Goal: Information Seeking & Learning: Get advice/opinions

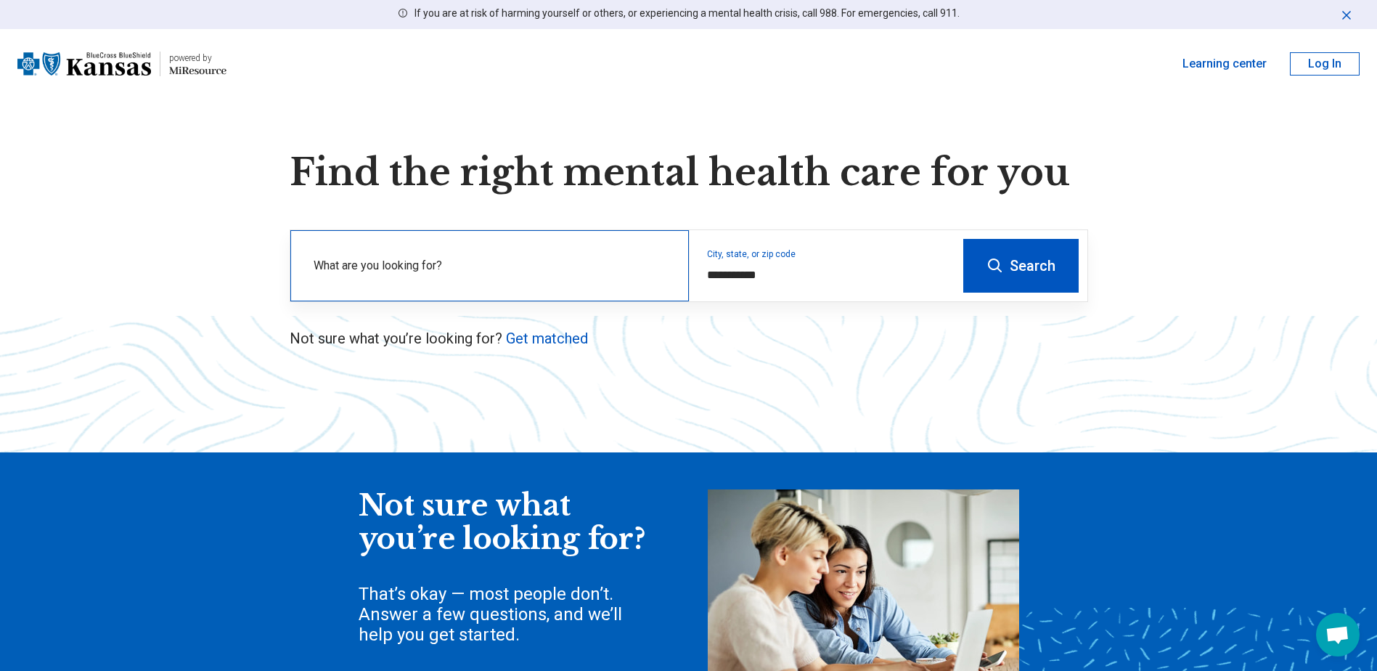
click at [557, 254] on div "What are you looking for?" at bounding box center [489, 265] width 399 height 71
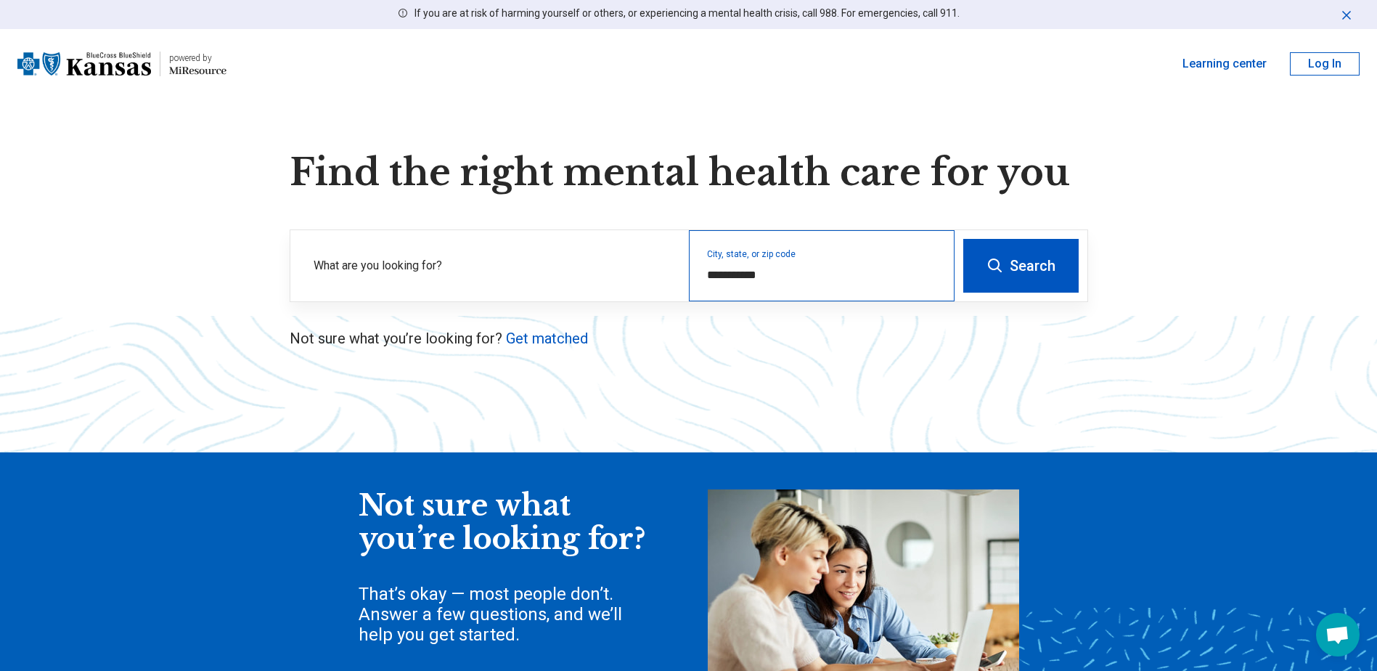
click at [788, 264] on div "**********" at bounding box center [822, 265] width 266 height 71
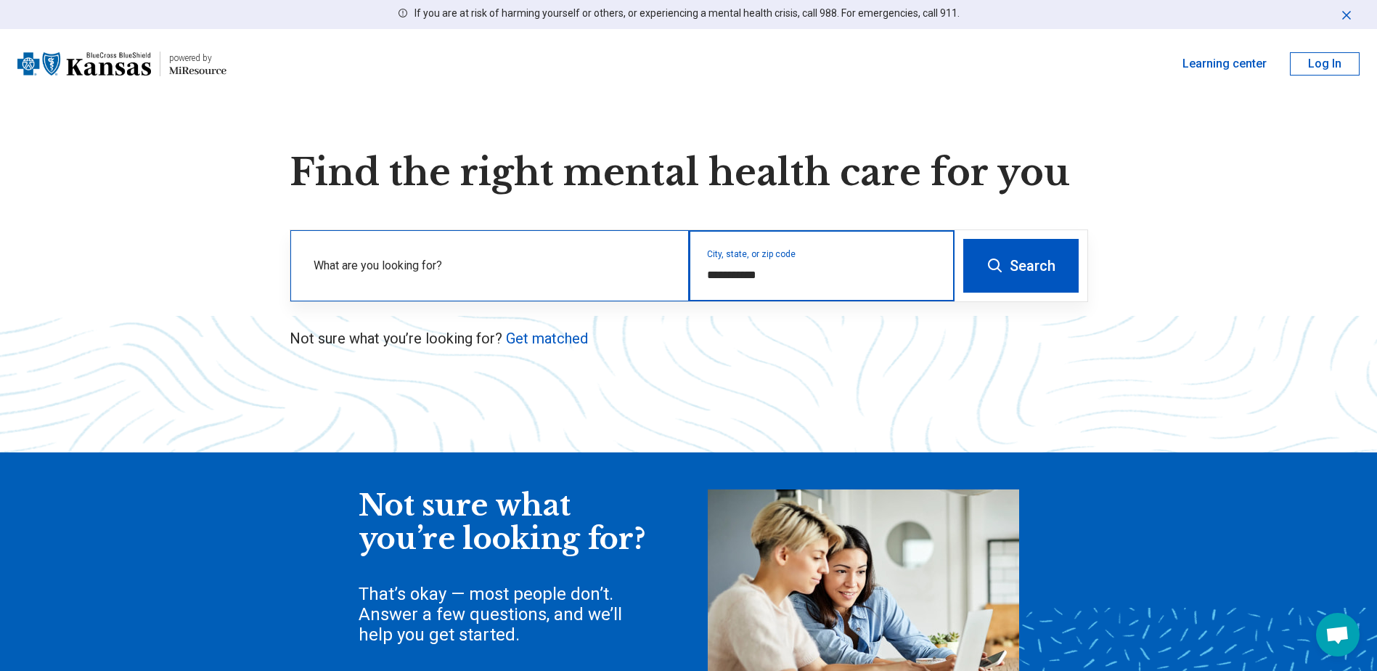
drag, startPoint x: 772, startPoint y: 274, endPoint x: 650, endPoint y: 260, distance: 122.7
click at [650, 260] on div "**********" at bounding box center [622, 265] width 664 height 71
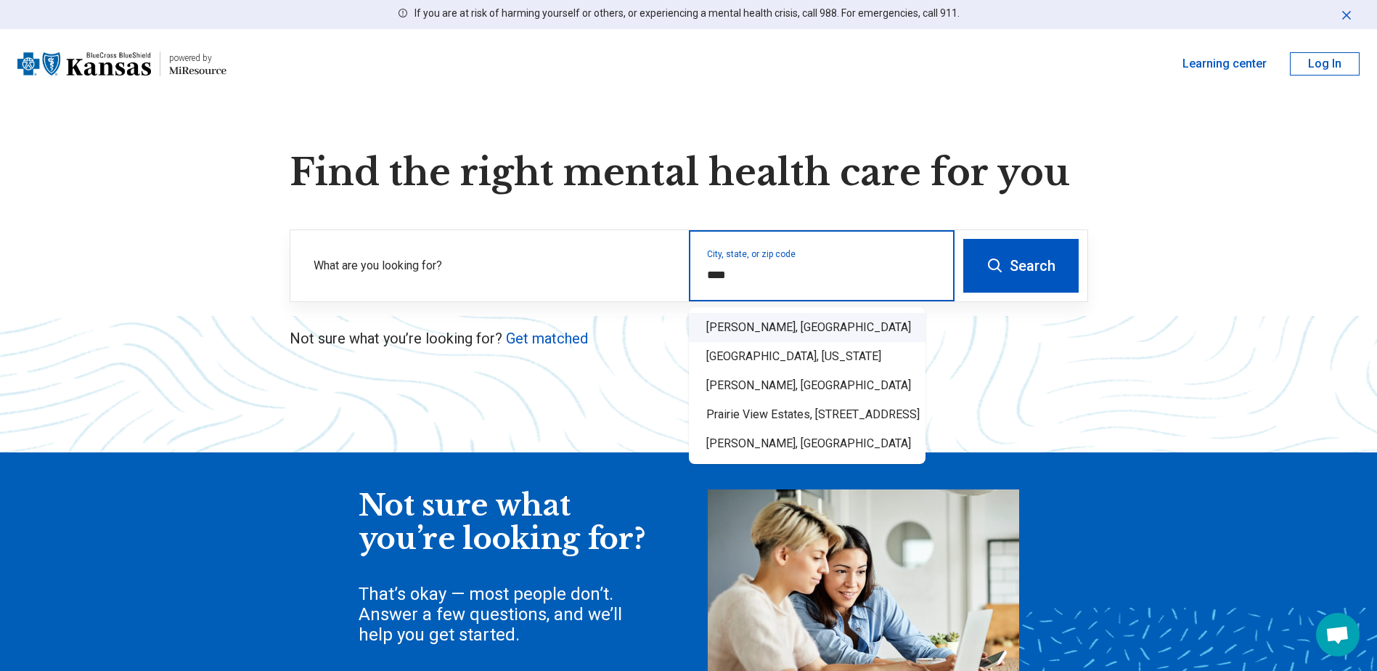
click at [802, 318] on div "[PERSON_NAME], [GEOGRAPHIC_DATA]" at bounding box center [807, 327] width 237 height 29
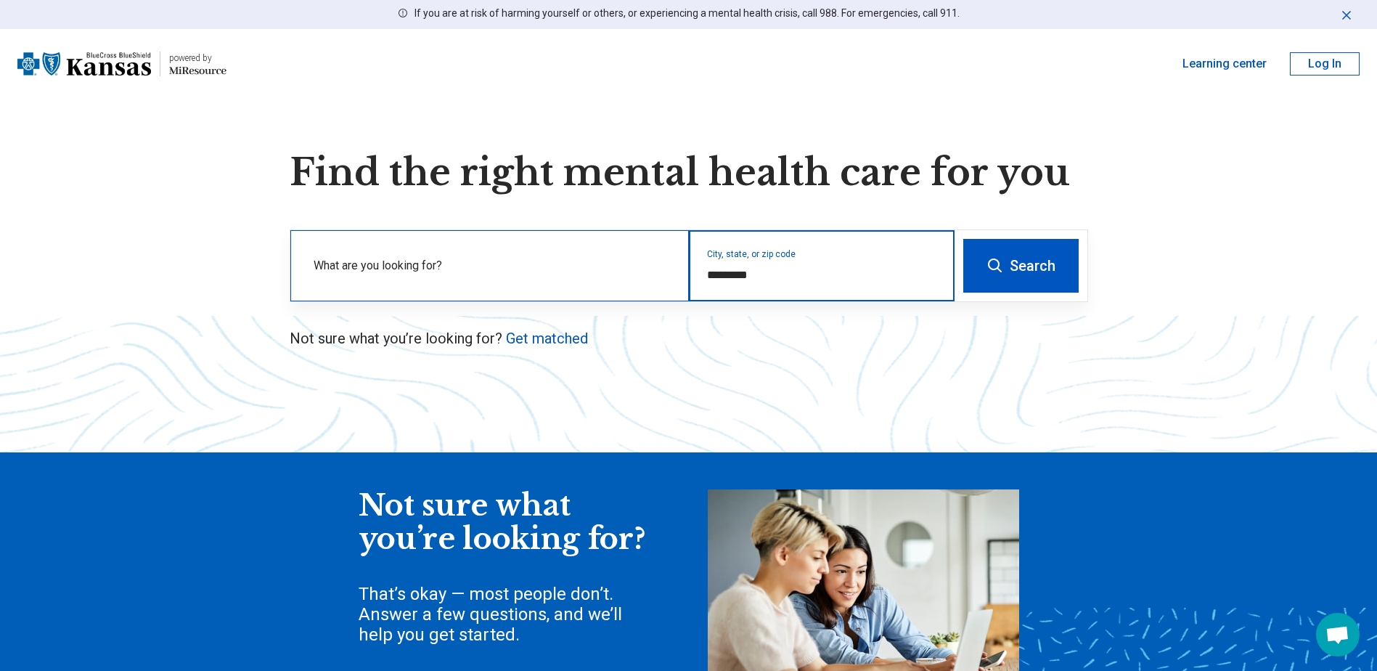
type input "*********"
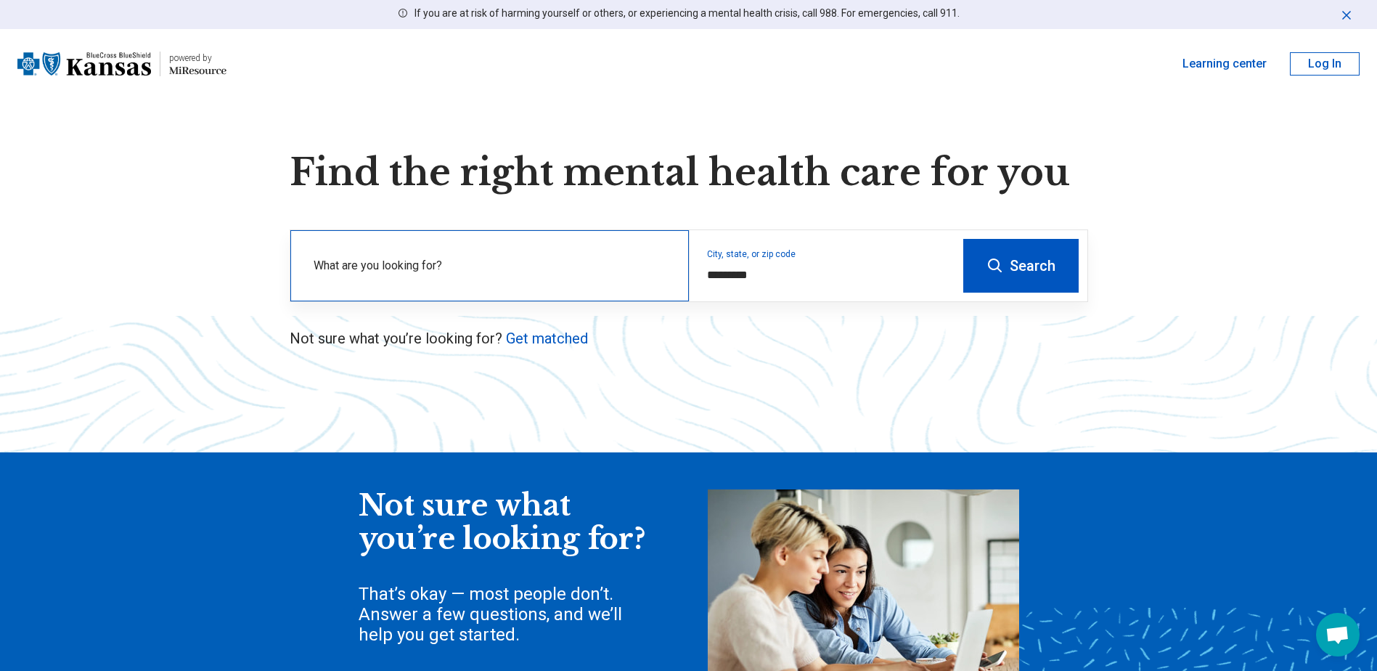
click at [423, 267] on label "What are you looking for?" at bounding box center [493, 265] width 358 height 17
click at [1022, 259] on button "Search" at bounding box center [1020, 266] width 115 height 54
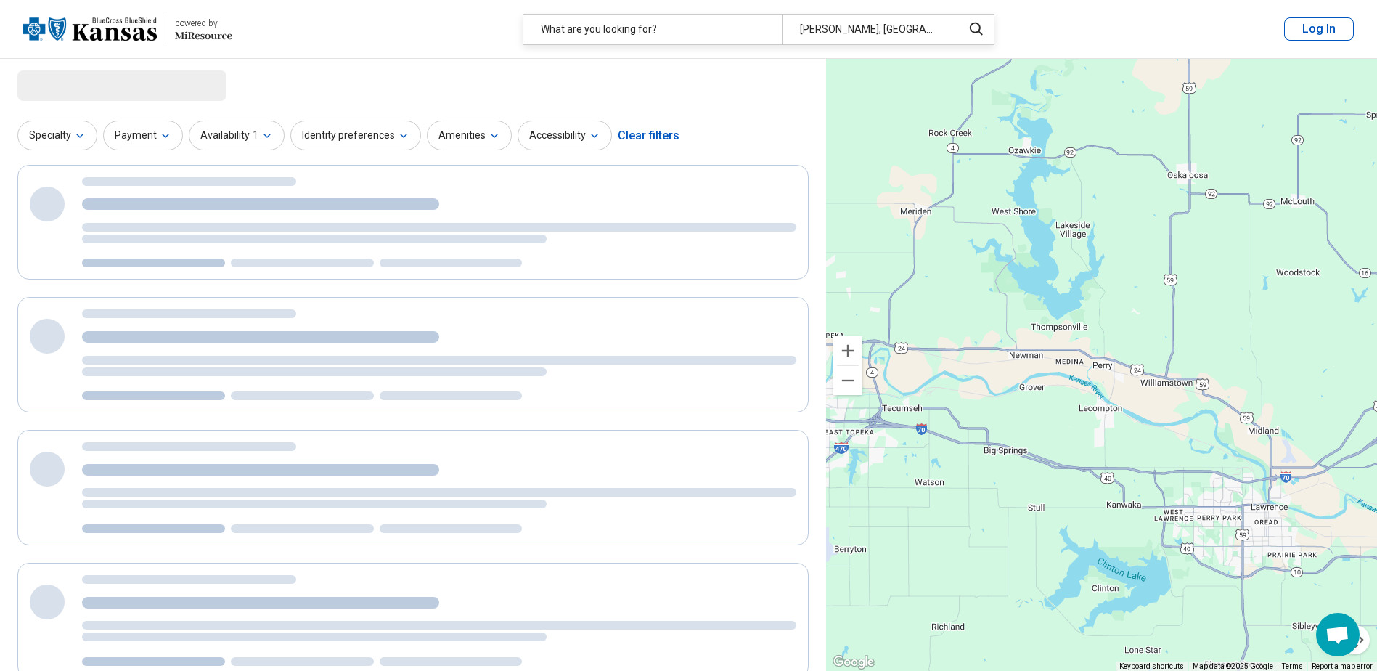
select select "***"
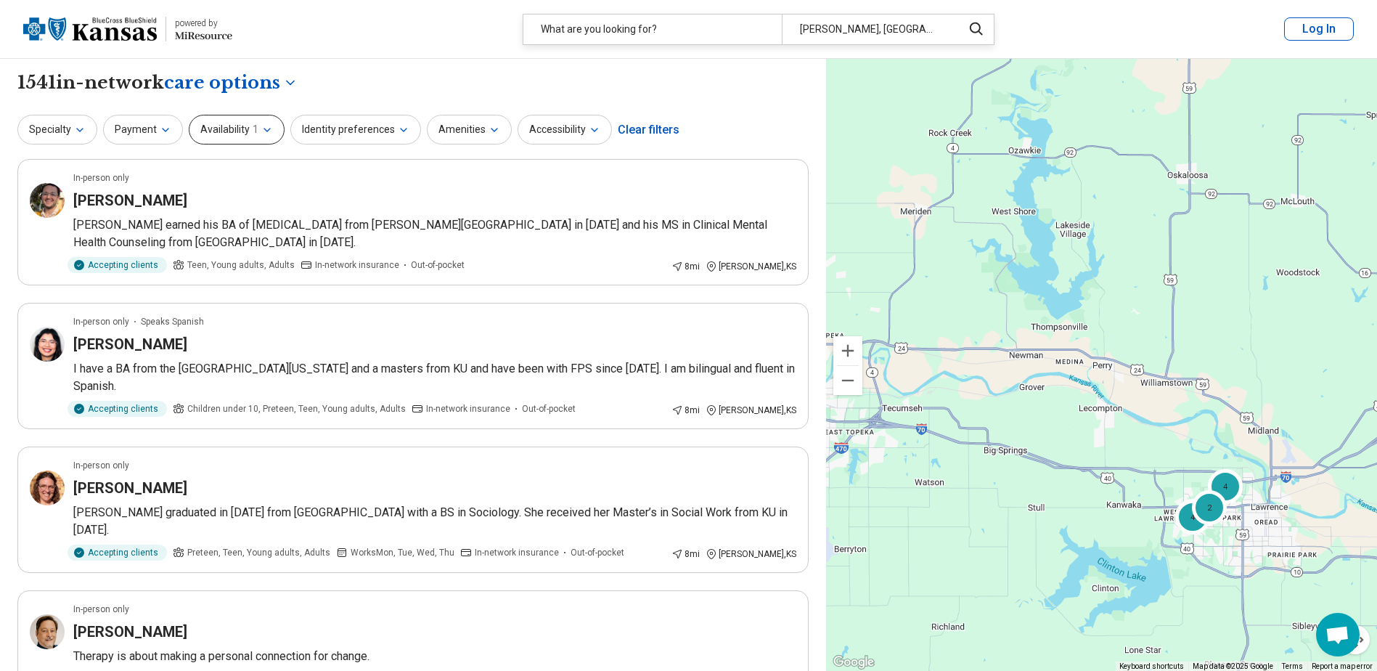
click at [269, 134] on button "Availability 1" at bounding box center [237, 130] width 96 height 30
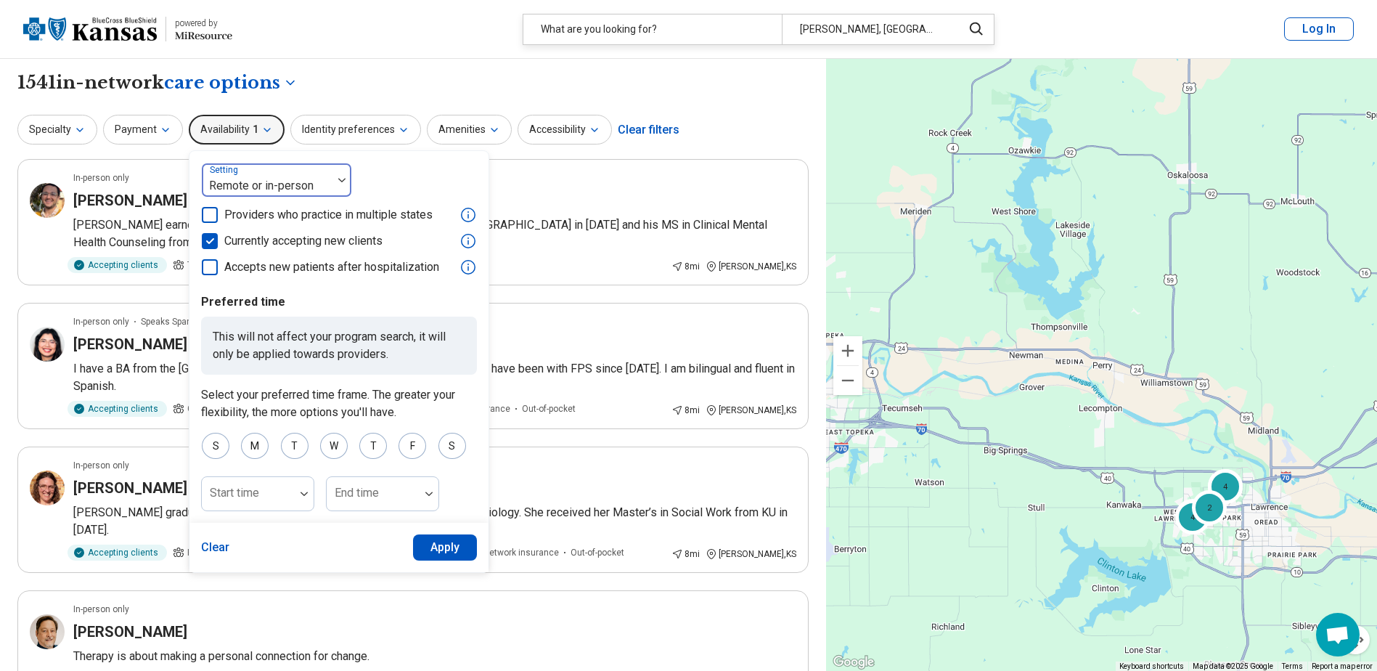
click at [328, 179] on div "Remote or in-person" at bounding box center [267, 180] width 131 height 32
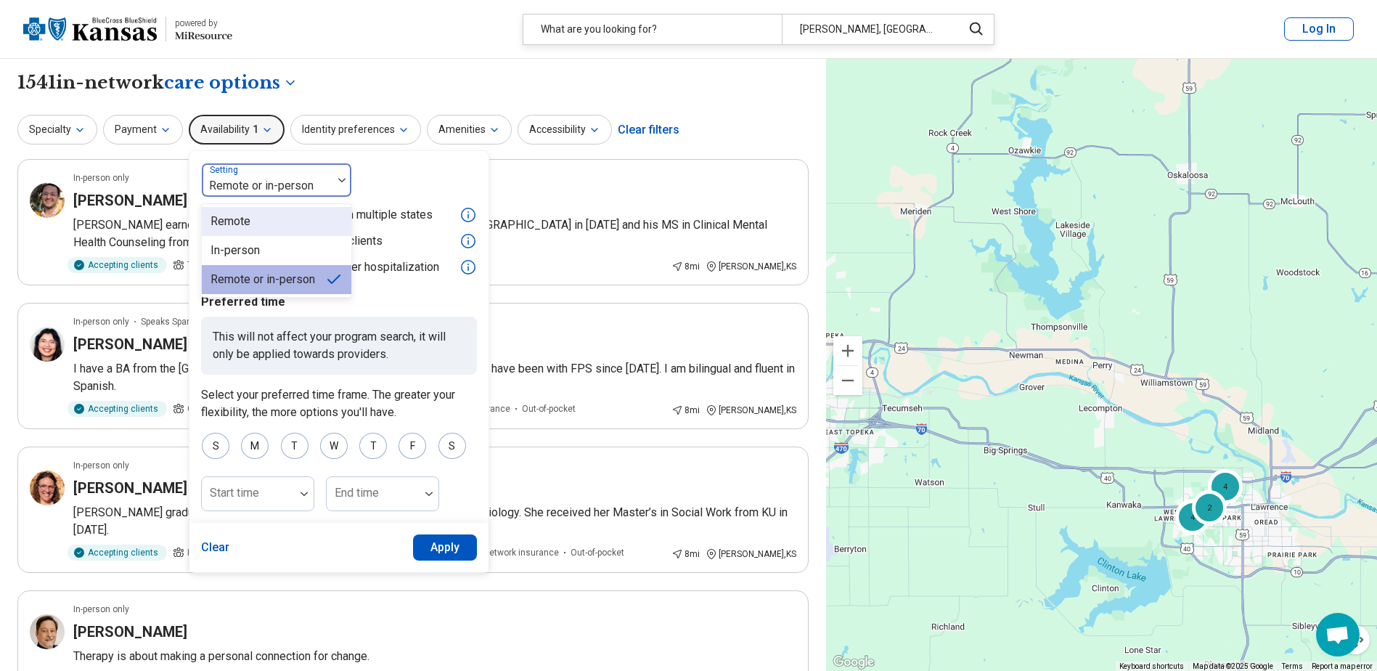
click at [387, 180] on div "3 results available. Use Up and Down to choose options, press Enter to select t…" at bounding box center [339, 219] width 276 height 113
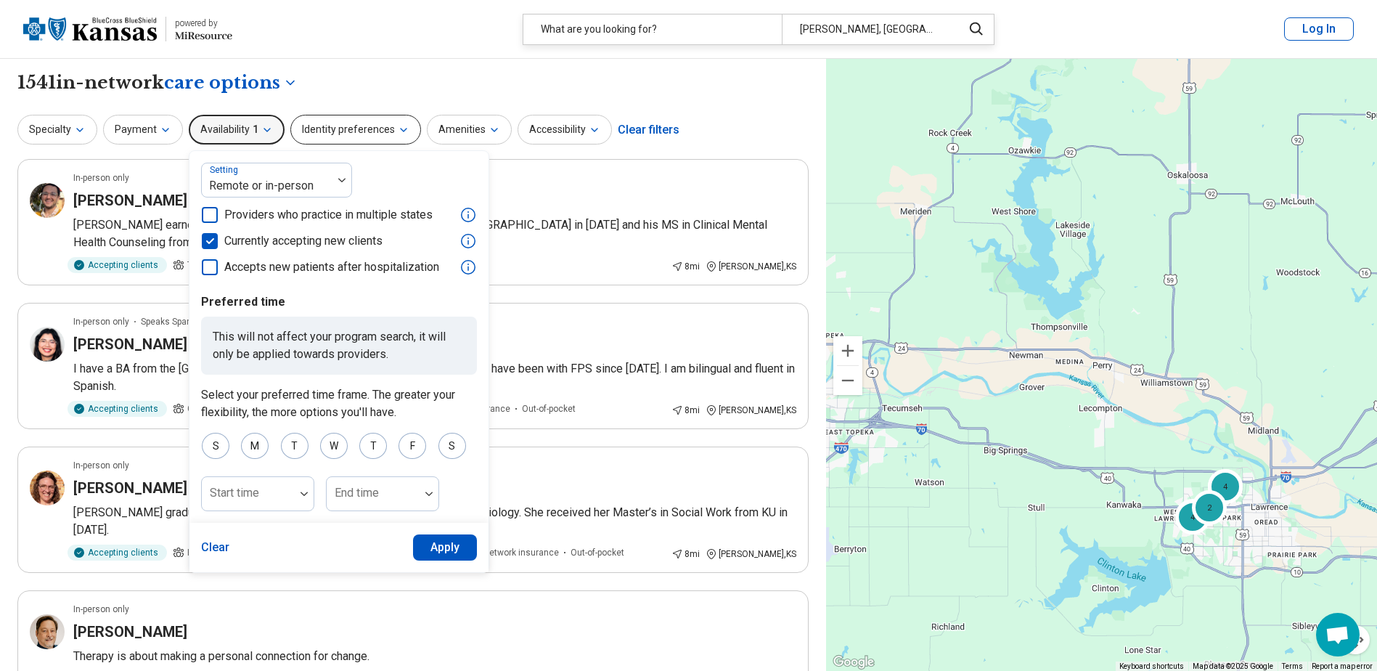
click at [398, 130] on icon "button" at bounding box center [404, 130] width 12 height 12
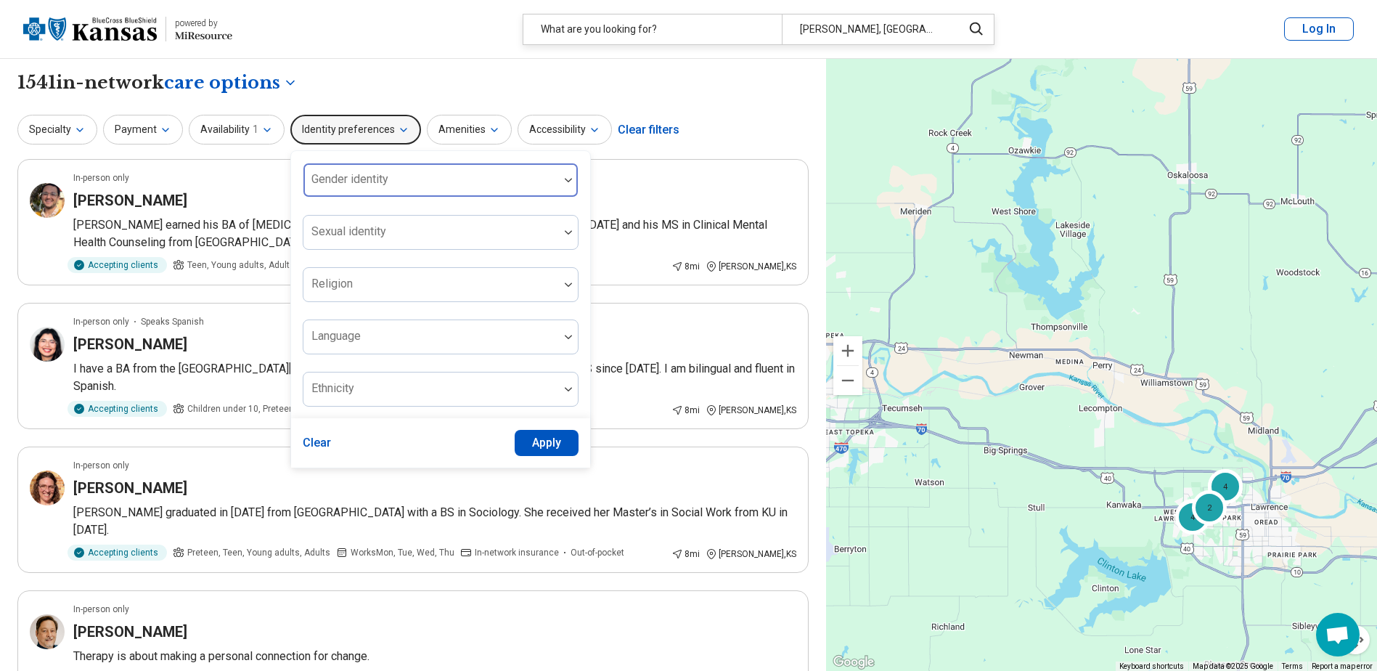
click at [391, 182] on div at bounding box center [431, 186] width 244 height 20
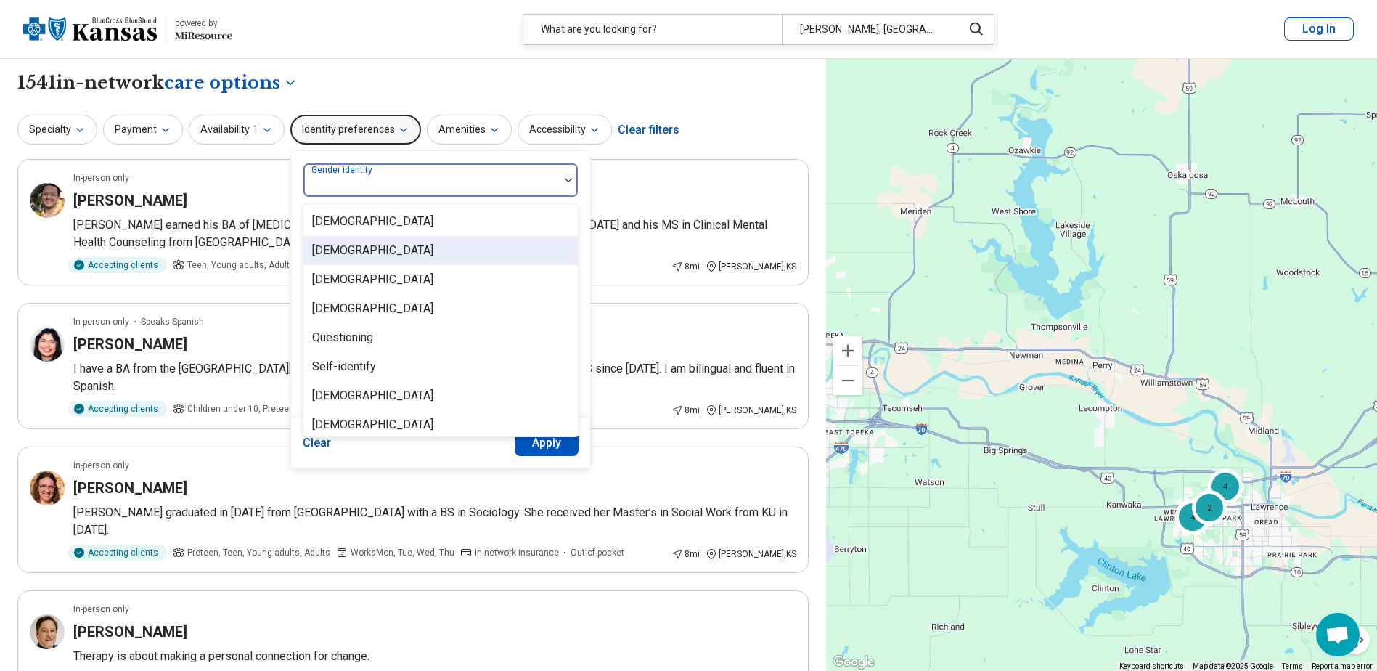
click at [430, 252] on div "[DEMOGRAPHIC_DATA]" at bounding box center [440, 250] width 274 height 29
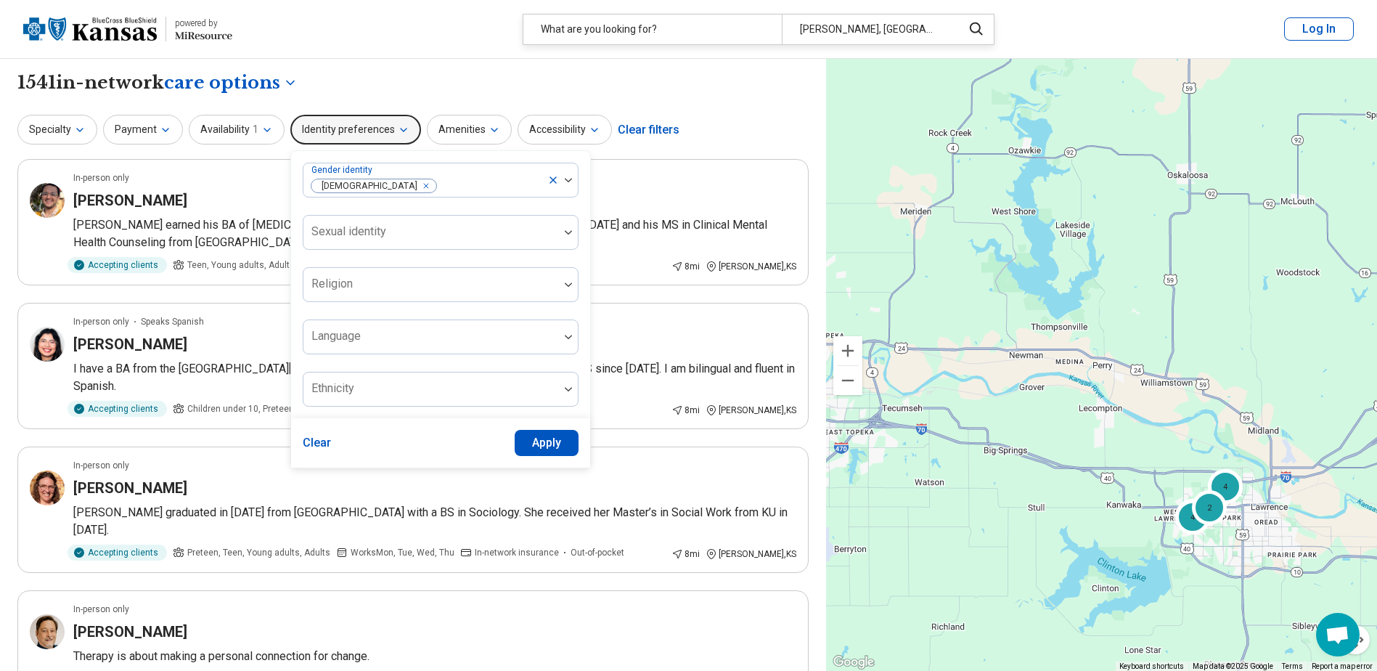
click at [563, 448] on button "Apply" at bounding box center [547, 443] width 65 height 26
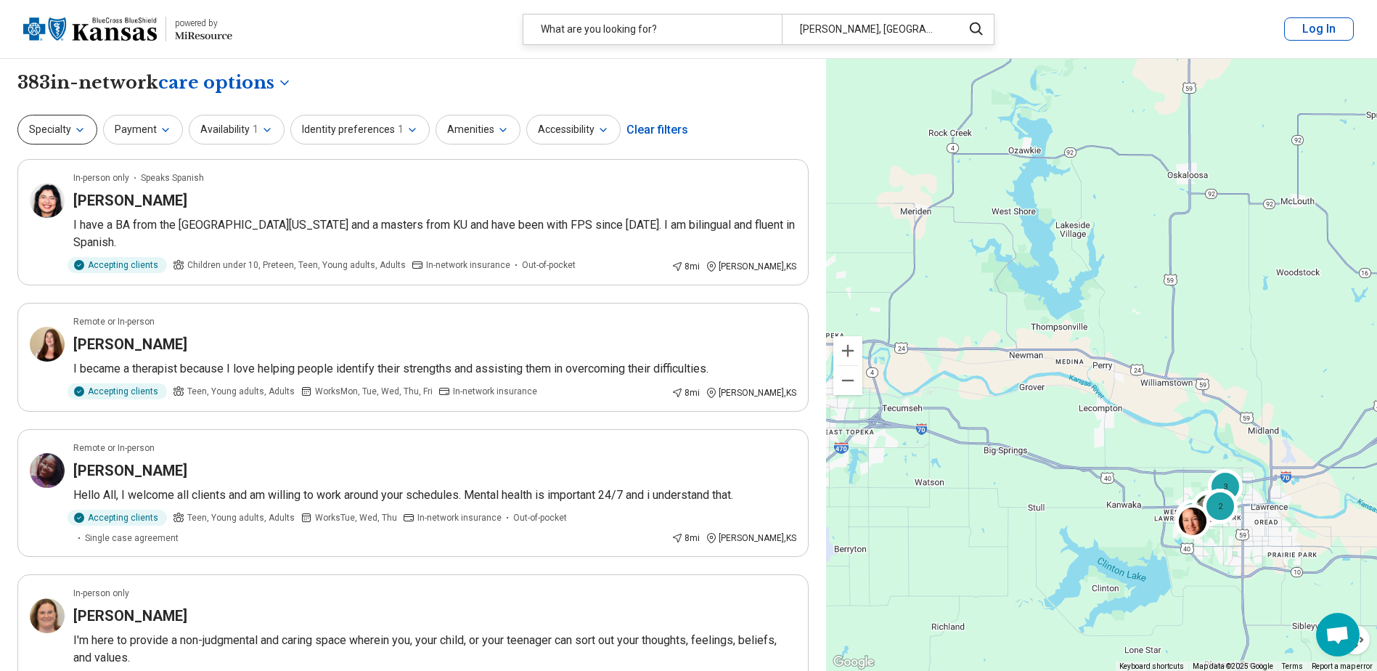
click at [86, 136] on button "Specialty" at bounding box center [57, 130] width 80 height 30
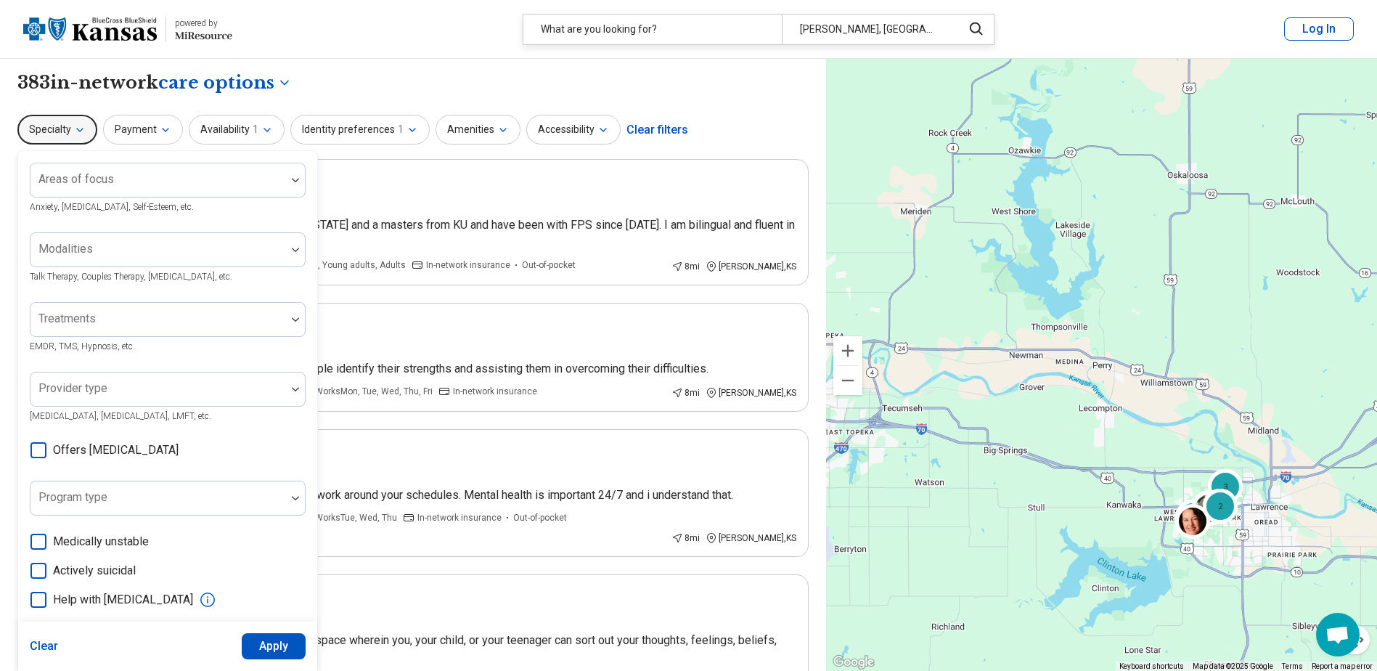
click at [307, 388] on div "Areas of focus Anxiety, [MEDICAL_DATA], Self-Esteem, etc. Modalities Talk Thera…" at bounding box center [167, 446] width 299 height 591
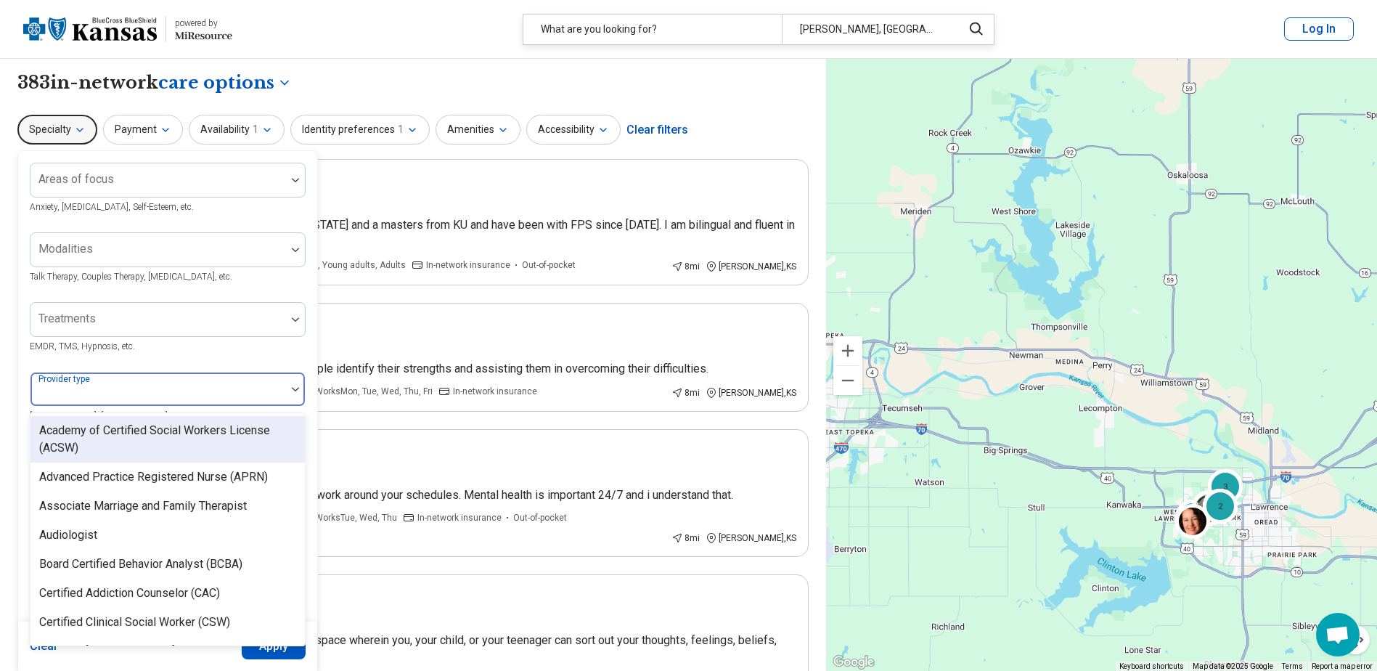
click at [272, 386] on div at bounding box center [158, 395] width 244 height 20
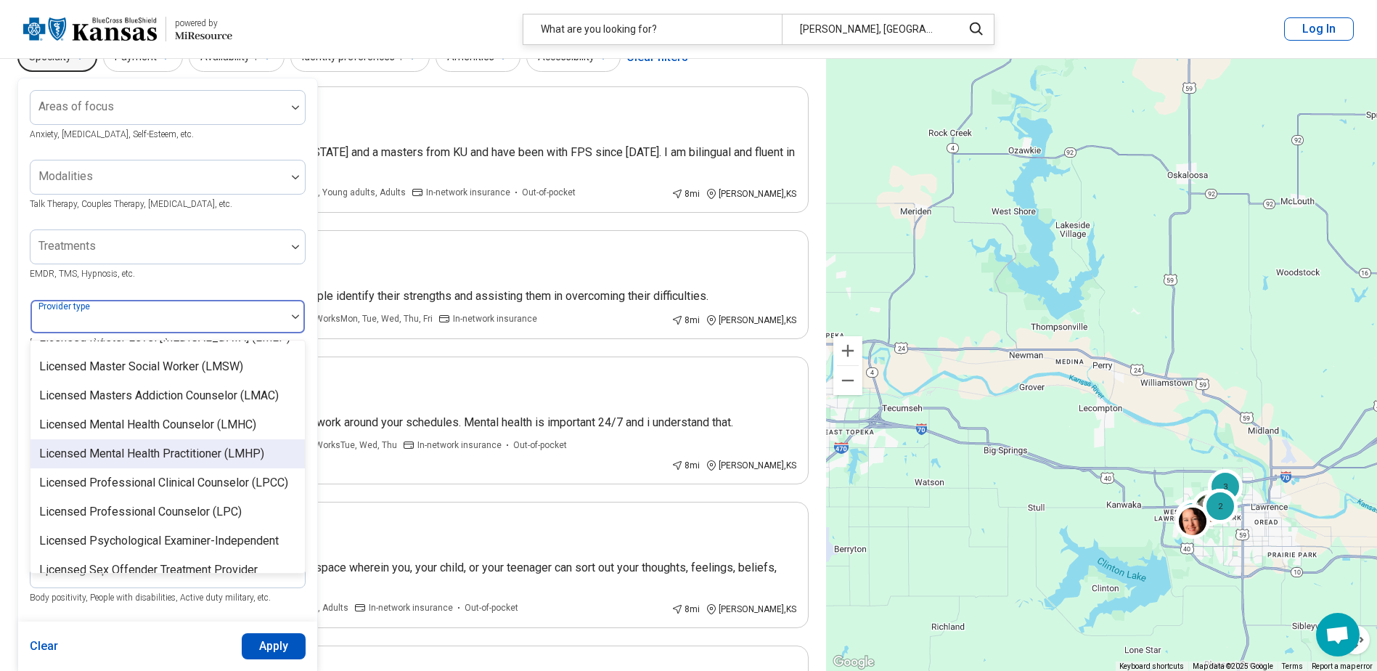
scroll to position [1162, 0]
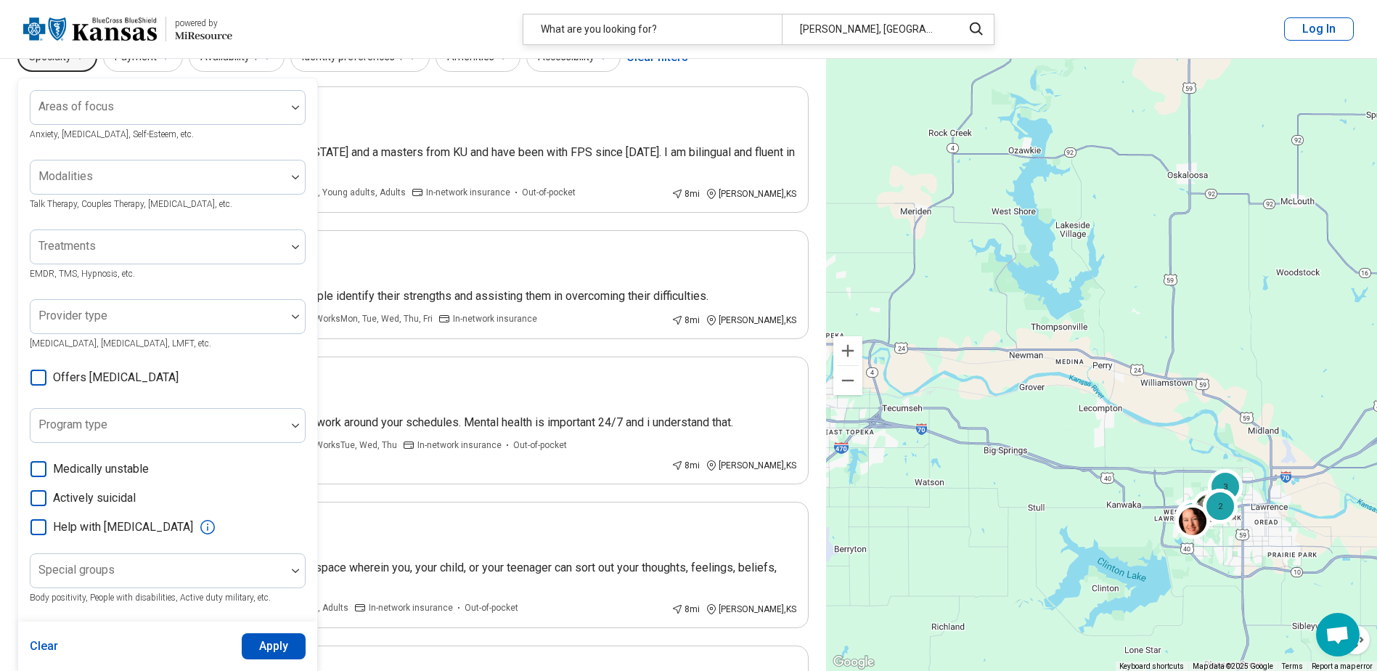
click at [275, 655] on button "Apply" at bounding box center [274, 646] width 65 height 26
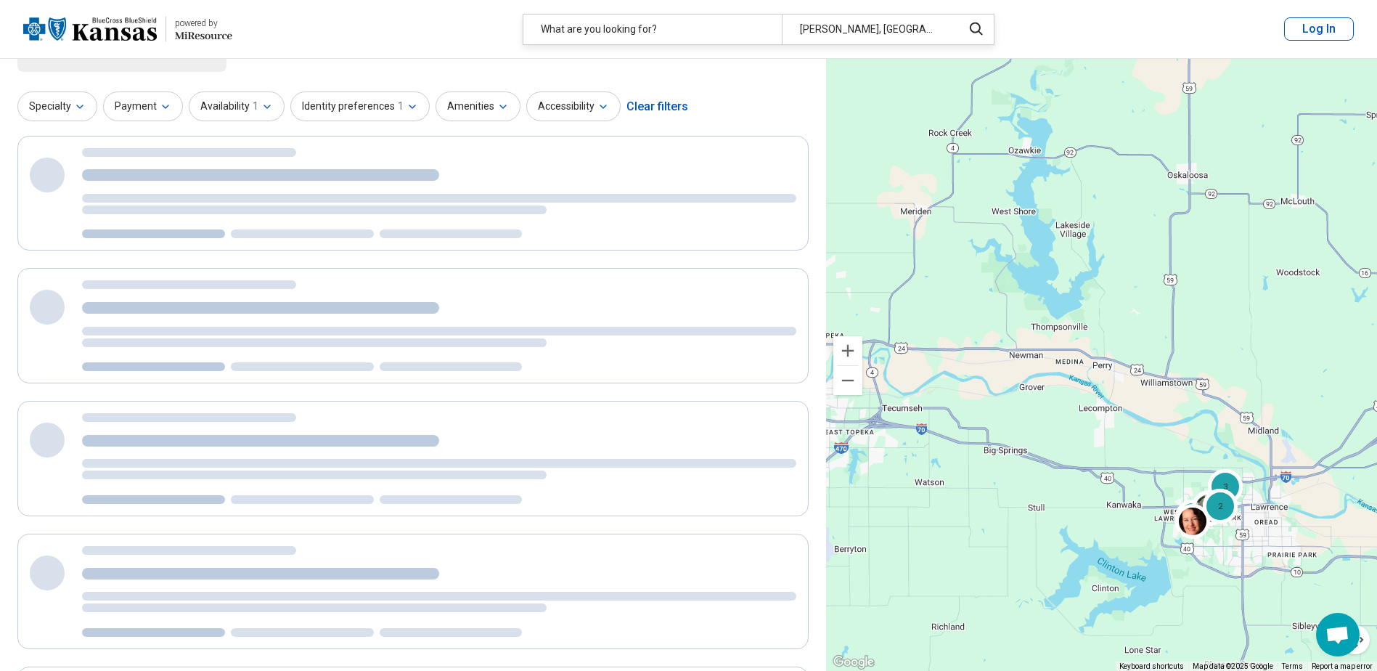
scroll to position [0, 0]
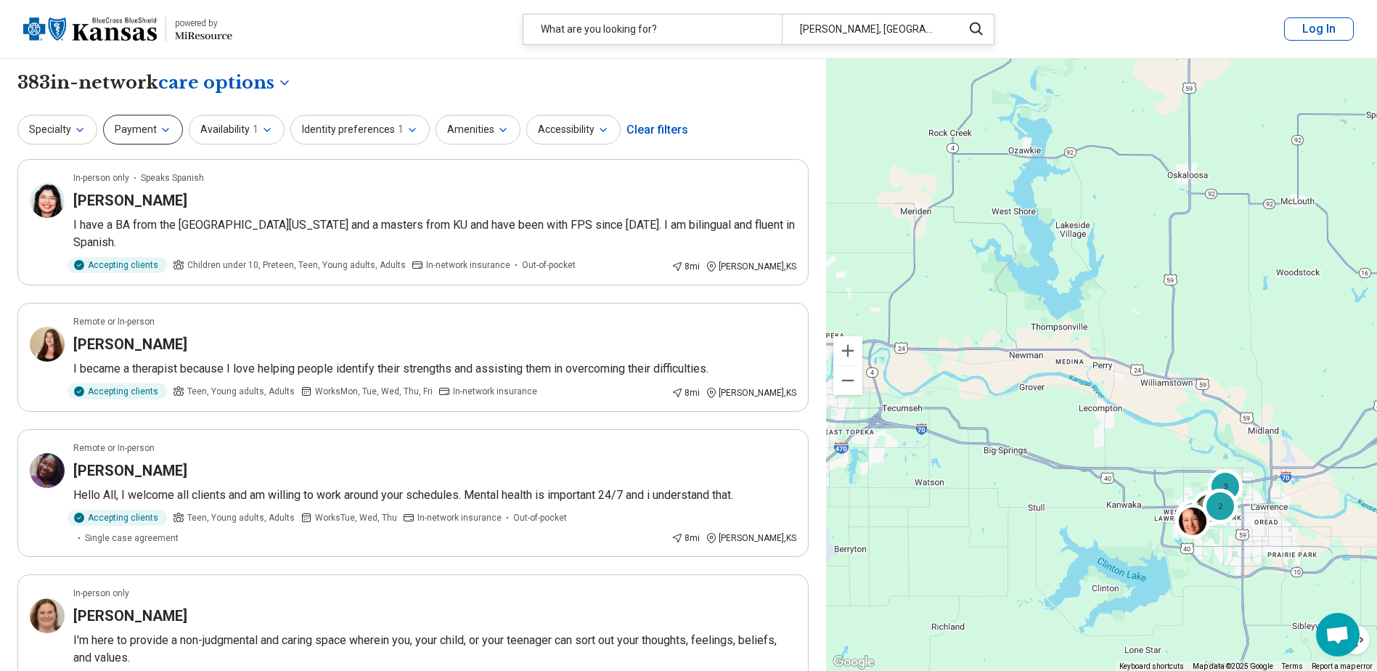
click at [160, 131] on icon "button" at bounding box center [166, 130] width 12 height 12
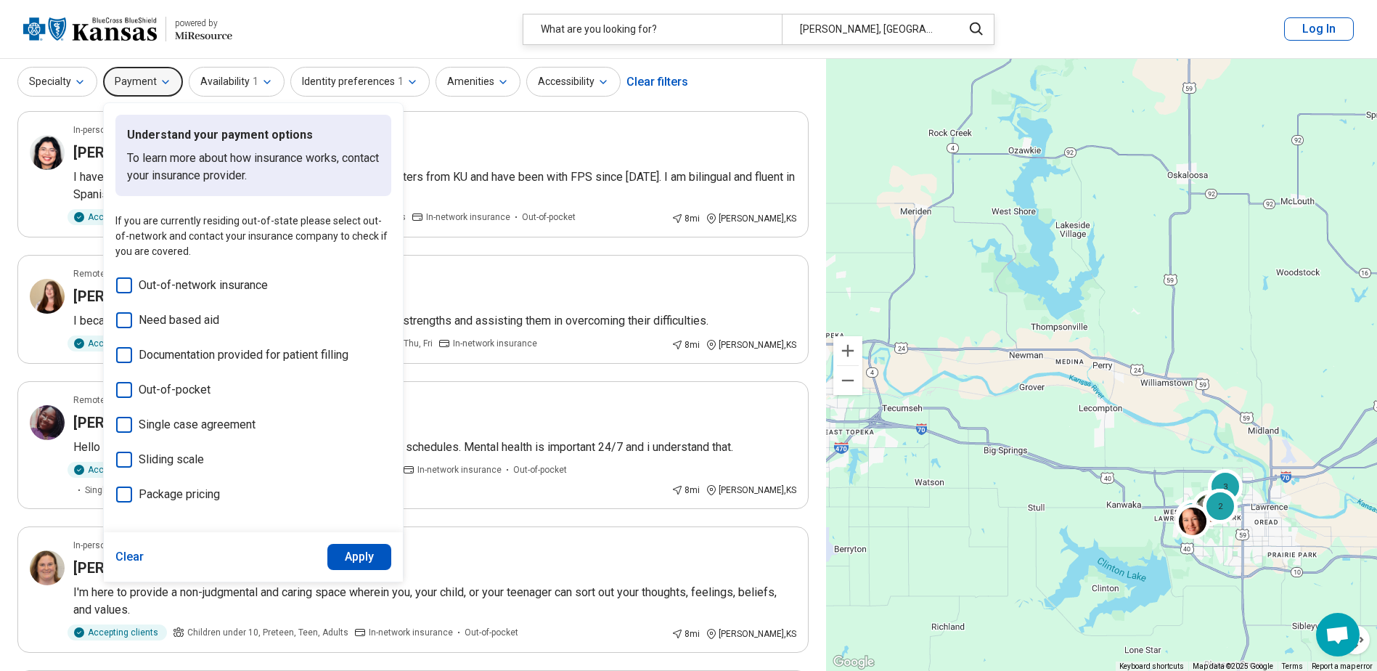
scroll to position [73, 0]
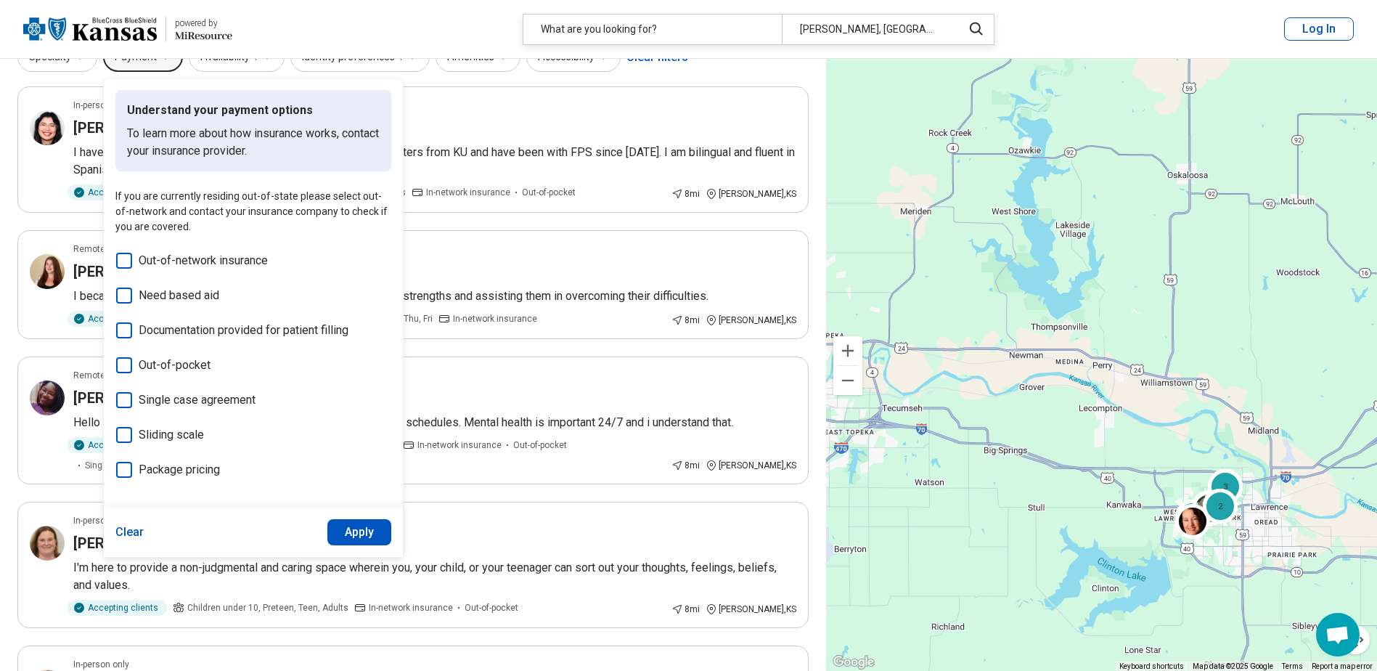
click at [351, 528] on button "Apply" at bounding box center [359, 532] width 65 height 26
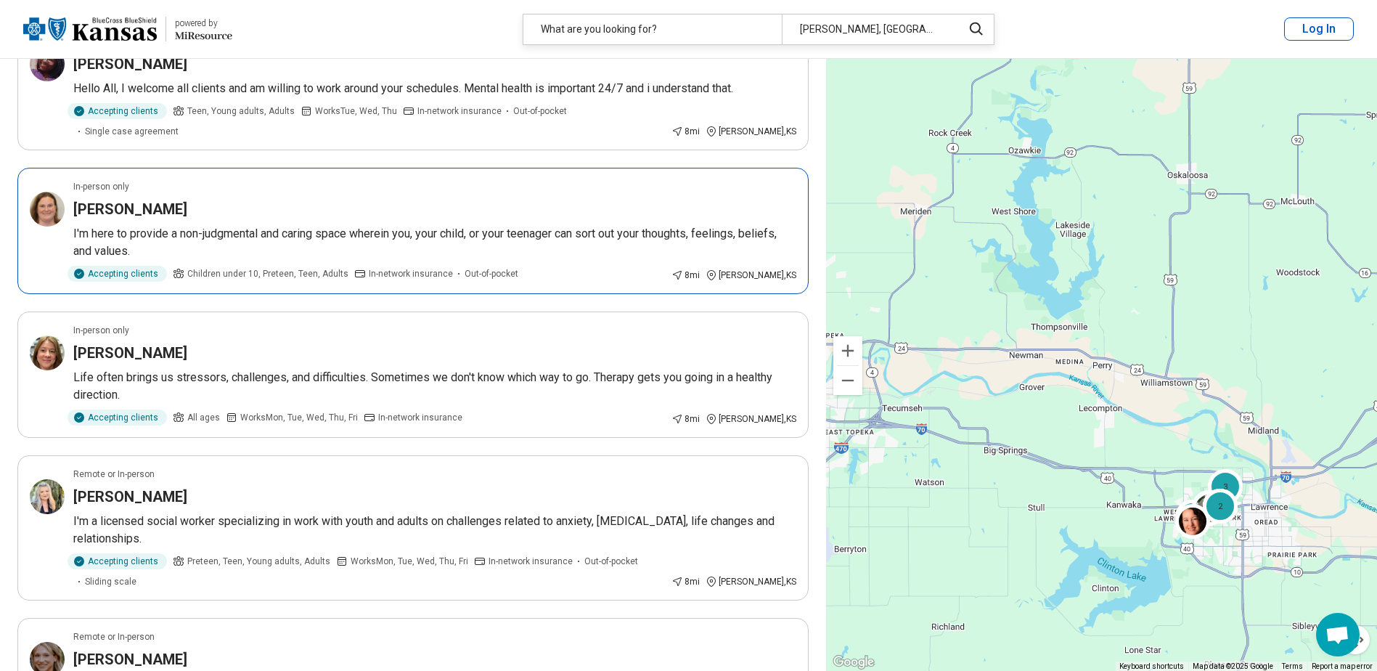
scroll to position [436, 0]
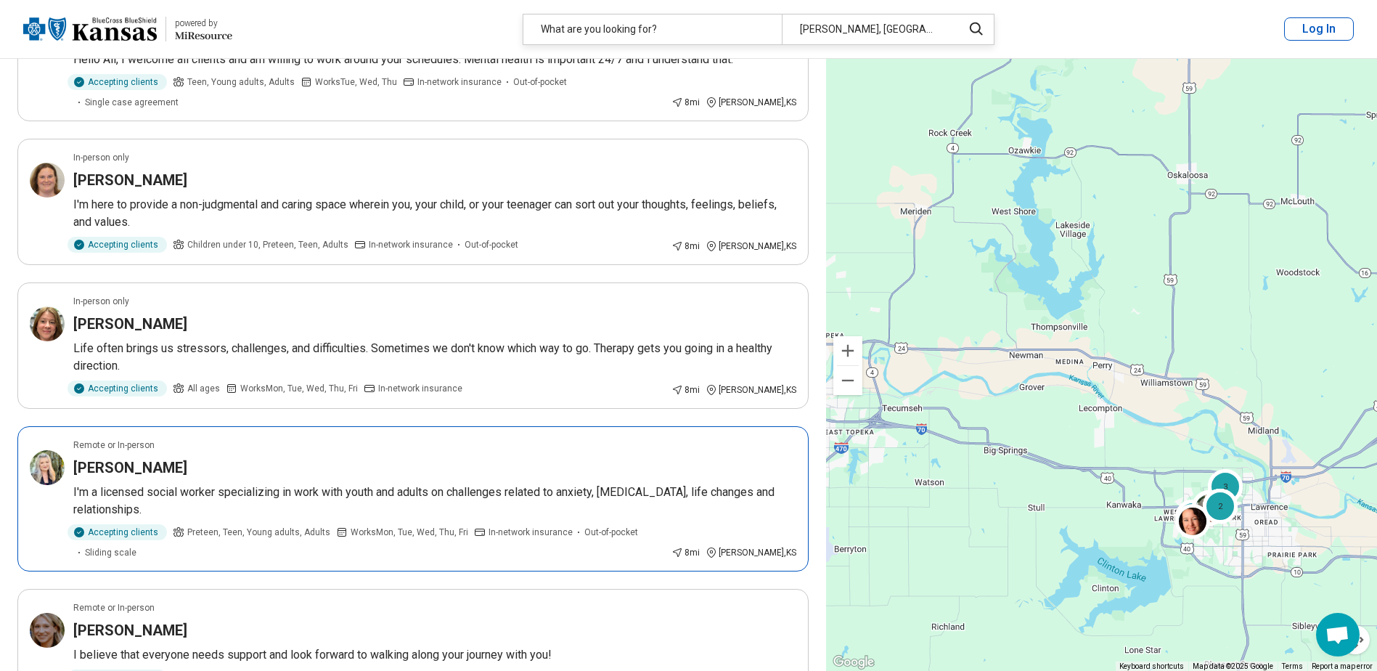
click at [223, 457] on div "[PERSON_NAME]" at bounding box center [434, 467] width 723 height 20
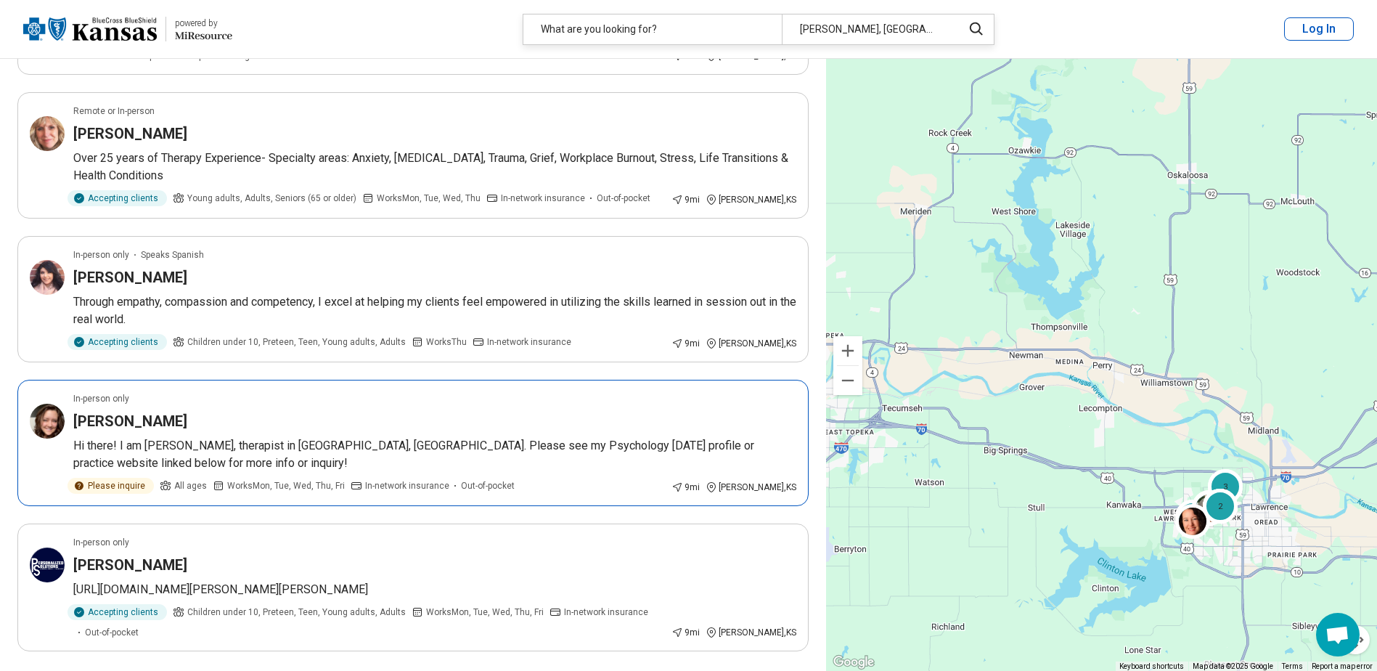
scroll to position [2468, 0]
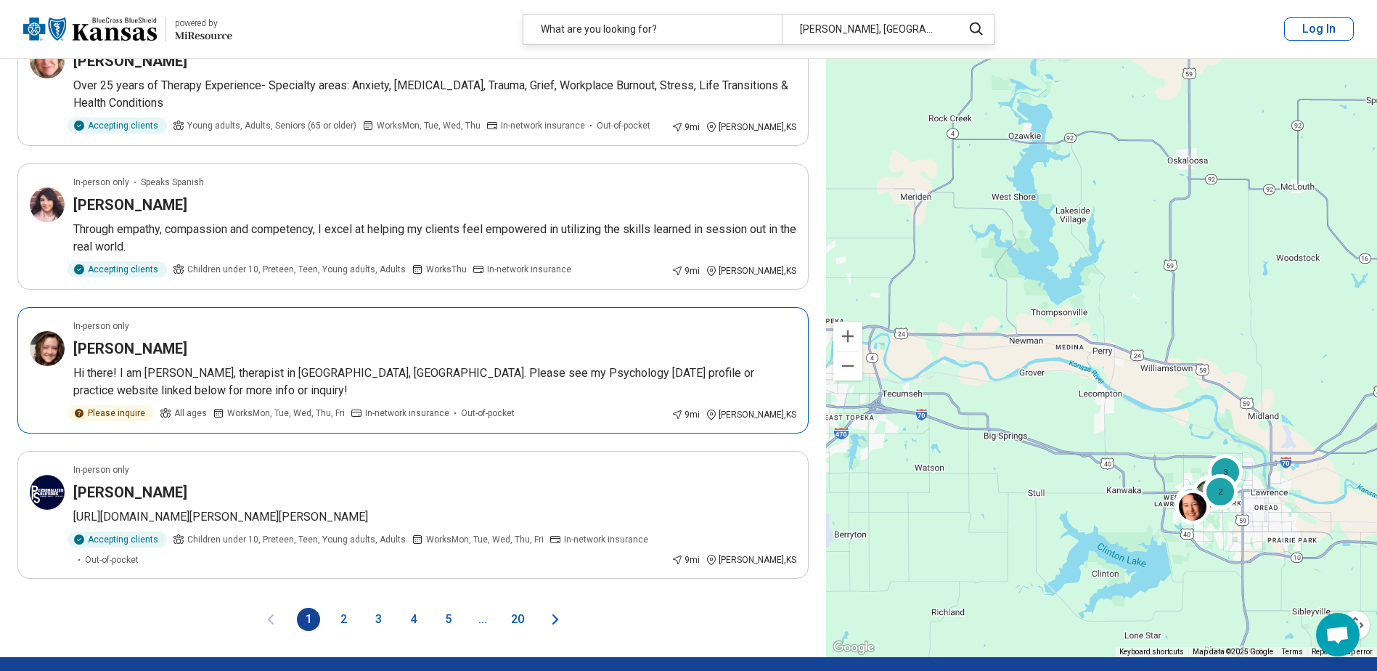
click at [232, 319] on div "In-person only" at bounding box center [434, 325] width 723 height 13
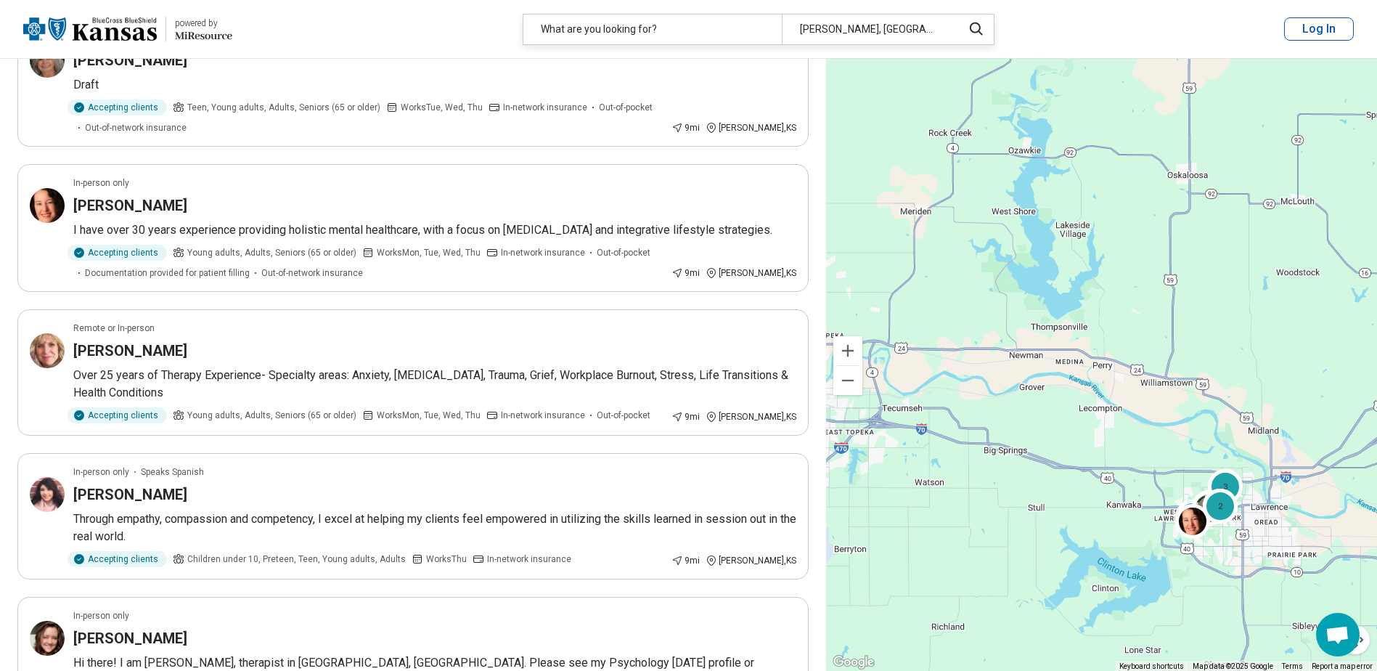
scroll to position [2178, 0]
click at [224, 367] on p "Over 25 years of Therapy Experience- Specialty areas: Anxiety, [MEDICAL_DATA], …" at bounding box center [434, 384] width 723 height 35
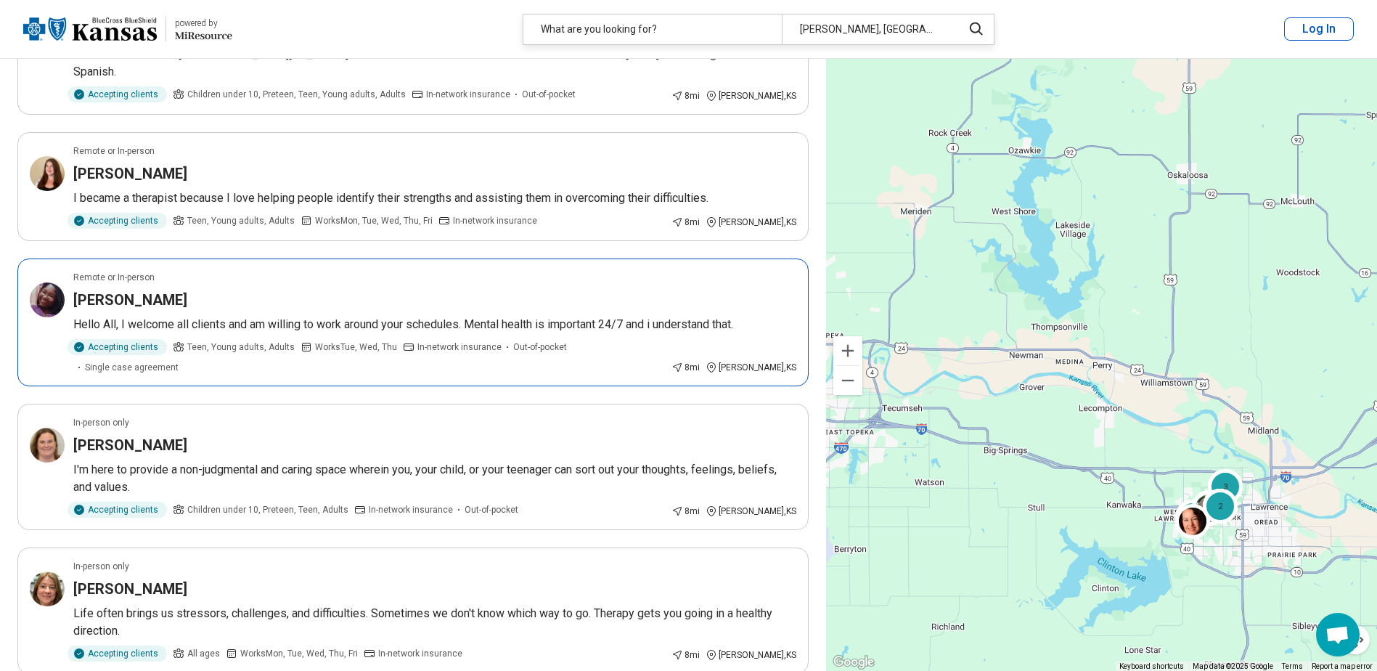
scroll to position [145, 0]
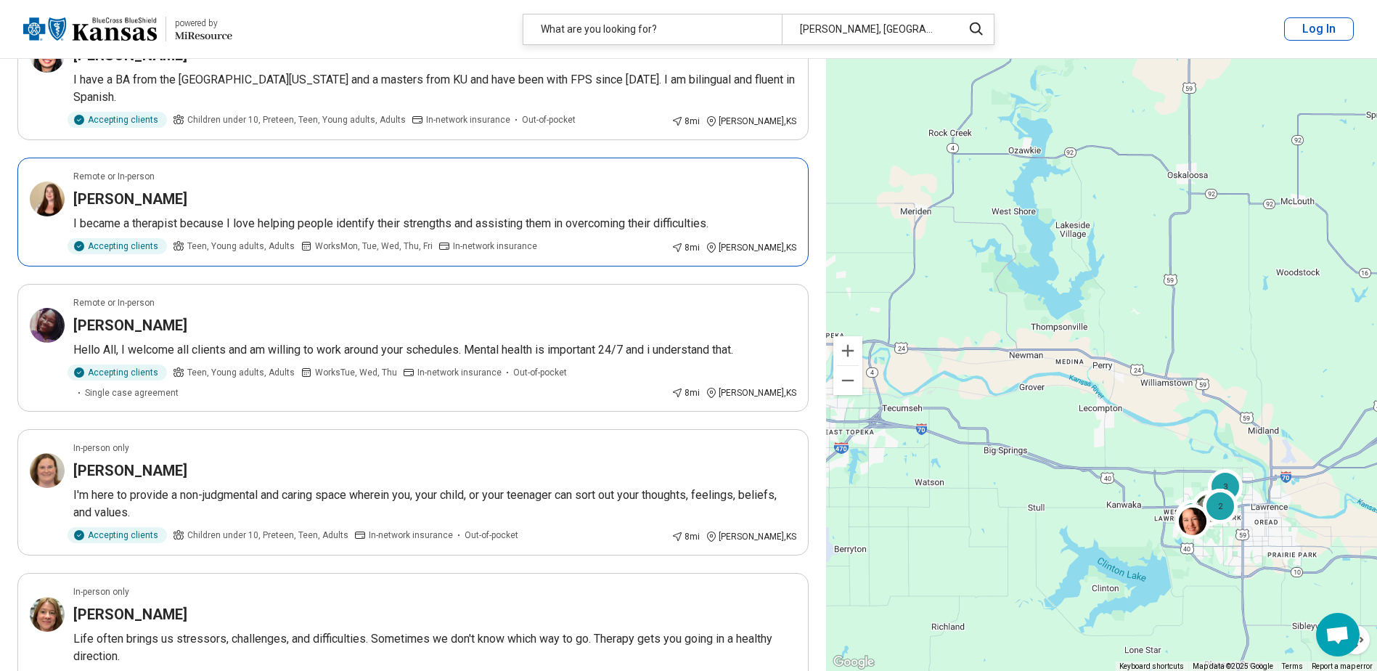
click at [350, 184] on article "Remote or In-person [PERSON_NAME] I became a therapist because I love helping p…" at bounding box center [412, 212] width 791 height 109
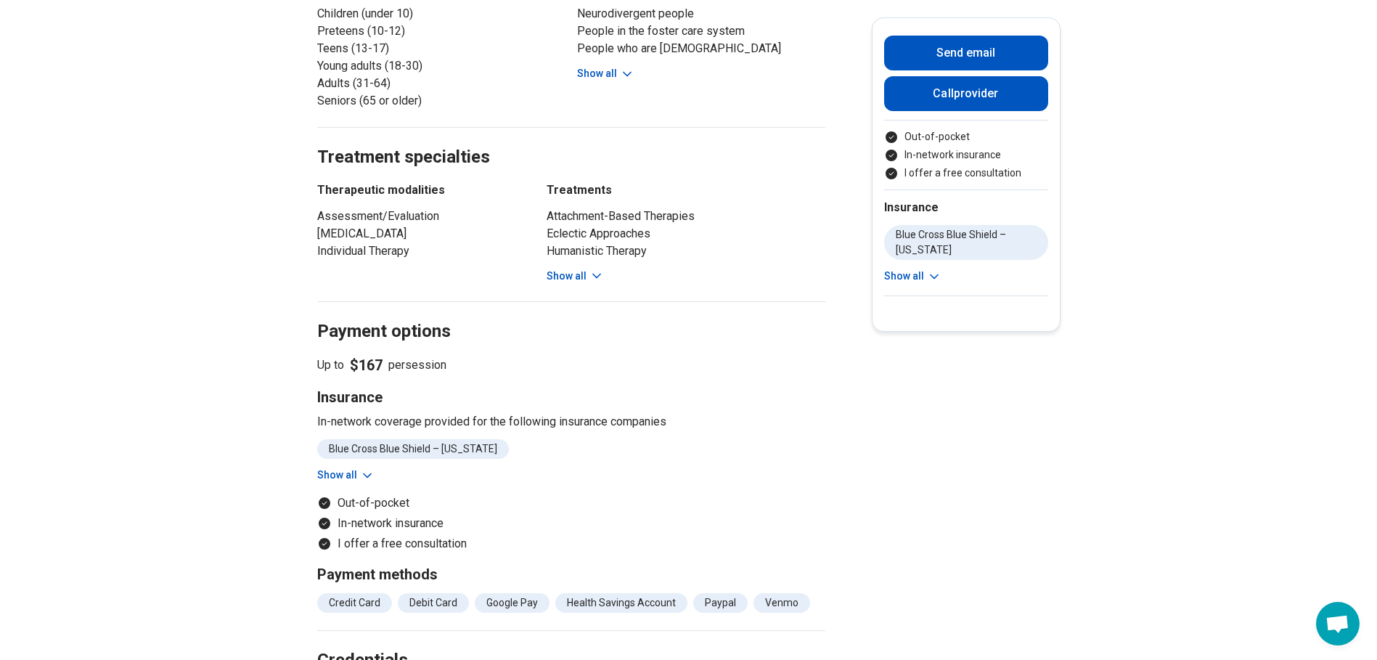
scroll to position [726, 0]
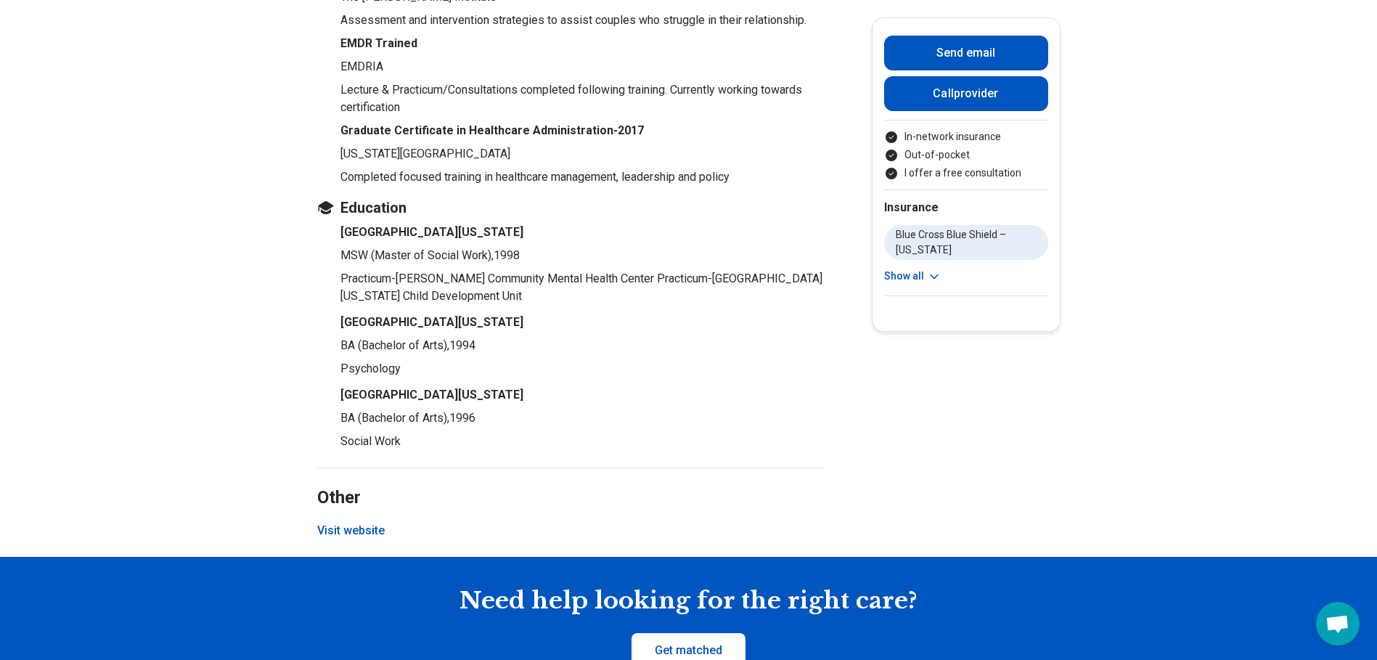
scroll to position [1815, 0]
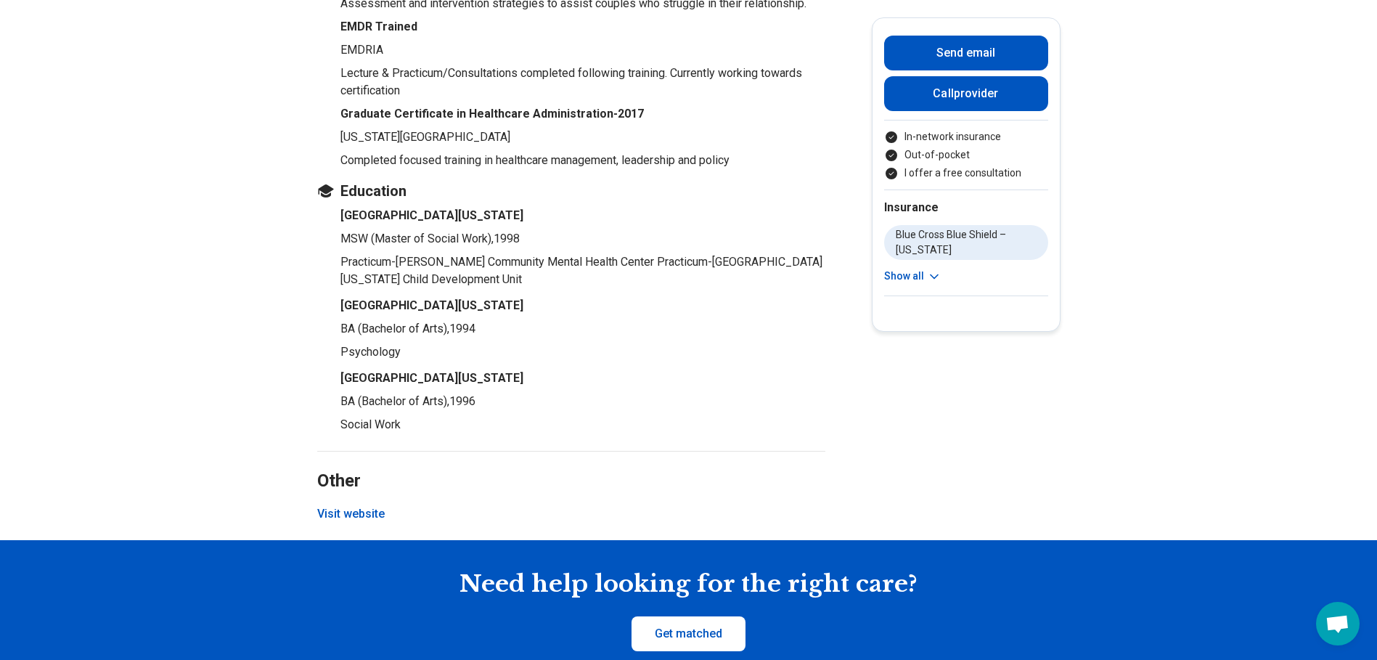
click at [942, 272] on icon at bounding box center [934, 276] width 15 height 15
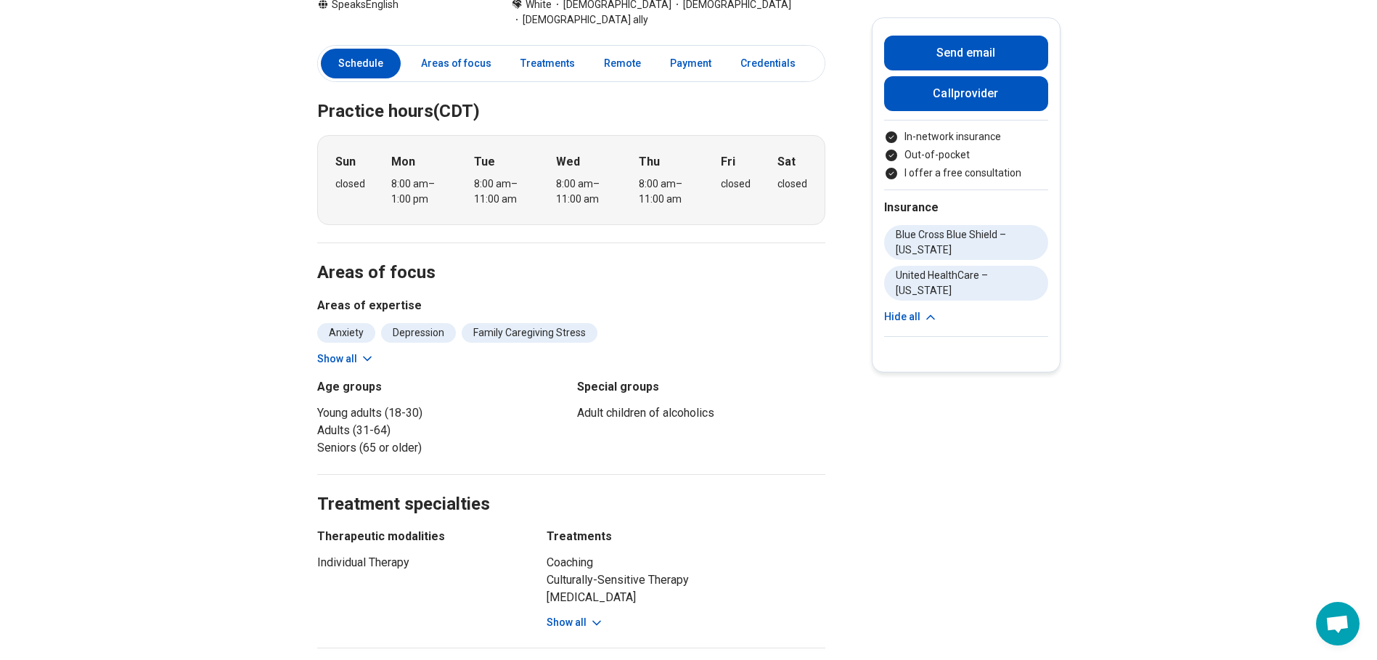
scroll to position [363, 0]
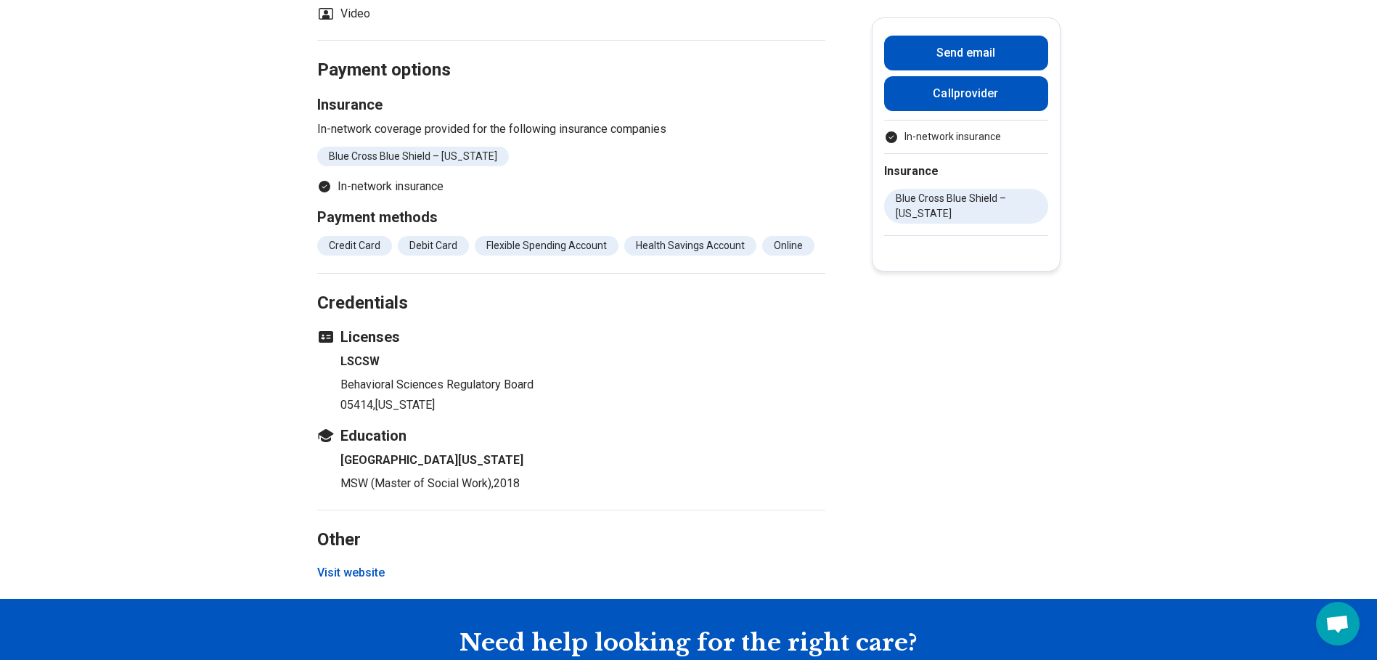
scroll to position [1452, 0]
